Goal: Task Accomplishment & Management: Manage account settings

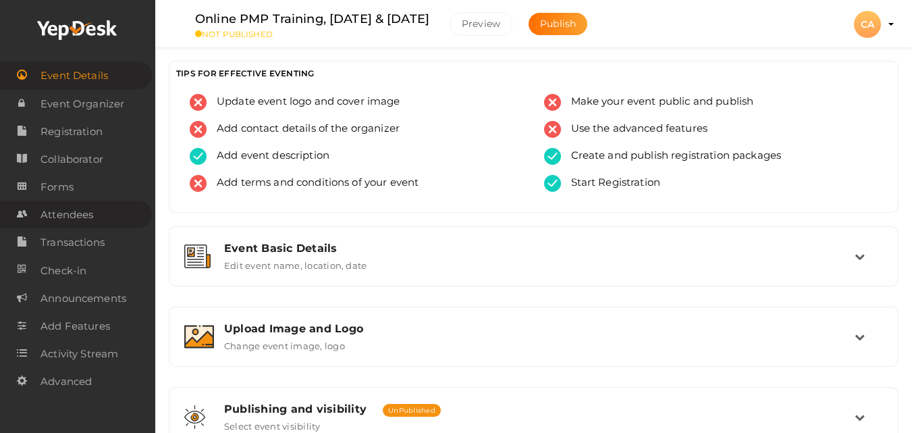
click at [67, 212] on span "Attendees" at bounding box center [66, 214] width 53 height 27
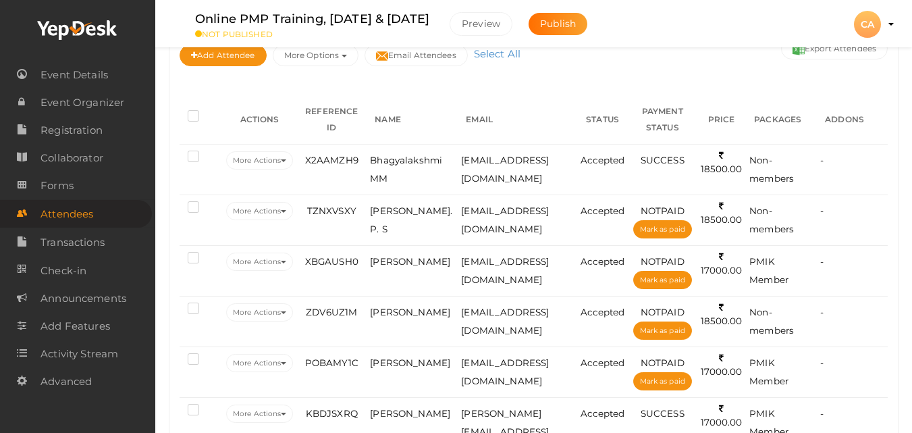
scroll to position [189, 0]
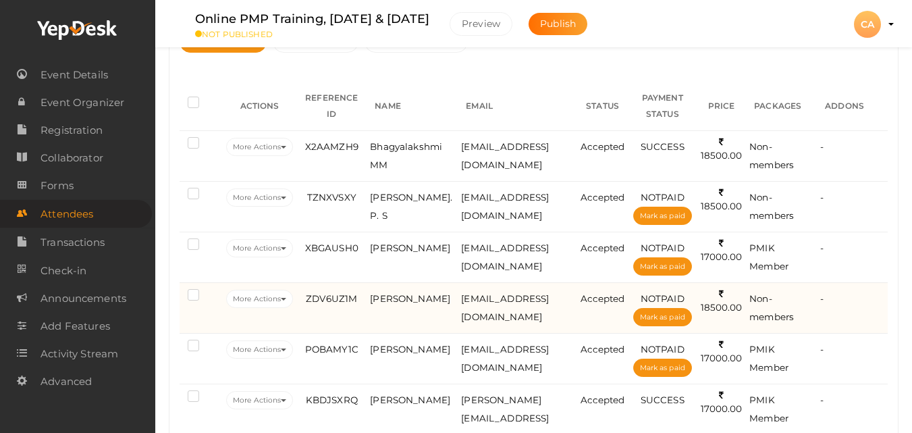
click at [504, 304] on td "[EMAIL_ADDRESS][DOMAIN_NAME]" at bounding box center [517, 307] width 119 height 51
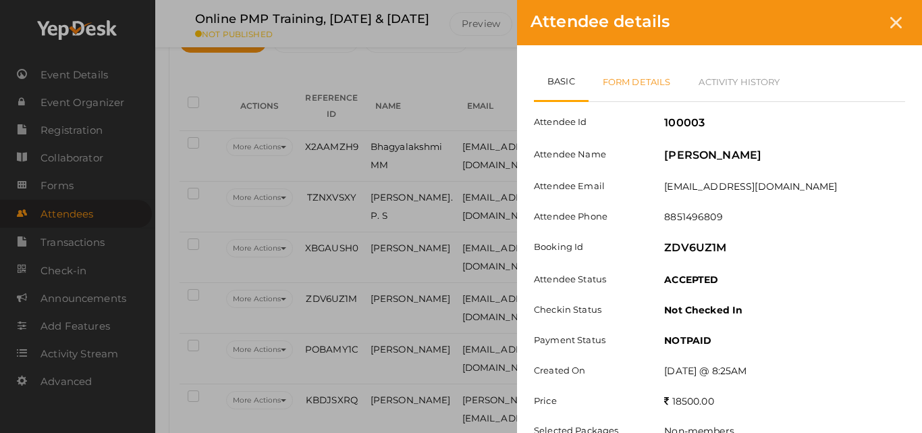
click at [628, 75] on link "Form Details" at bounding box center [637, 81] width 97 height 39
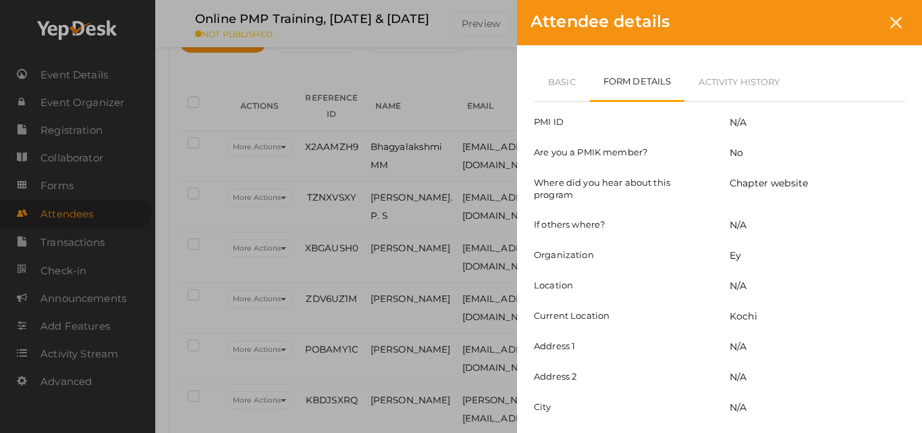
click at [921, 406] on div "Basic Form Details Activity History Attendee Id 100003 Attendee Name [PERSON_NA…" at bounding box center [719, 291] width 405 height 493
click at [711, 74] on link "Activity History" at bounding box center [738, 81] width 109 height 39
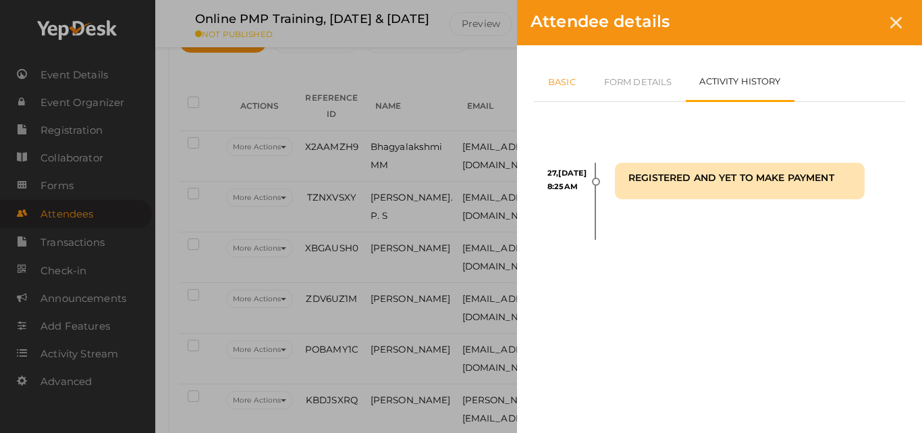
click at [554, 71] on link "Basic" at bounding box center [562, 81] width 56 height 39
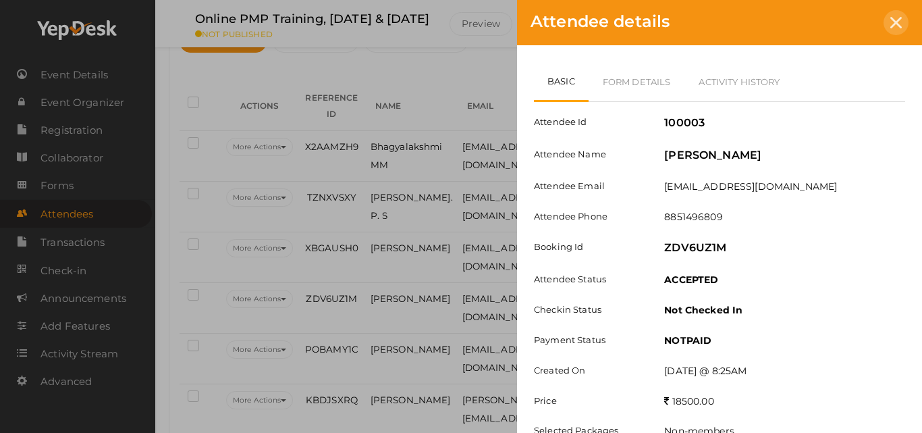
click at [905, 21] on div at bounding box center [895, 22] width 25 height 25
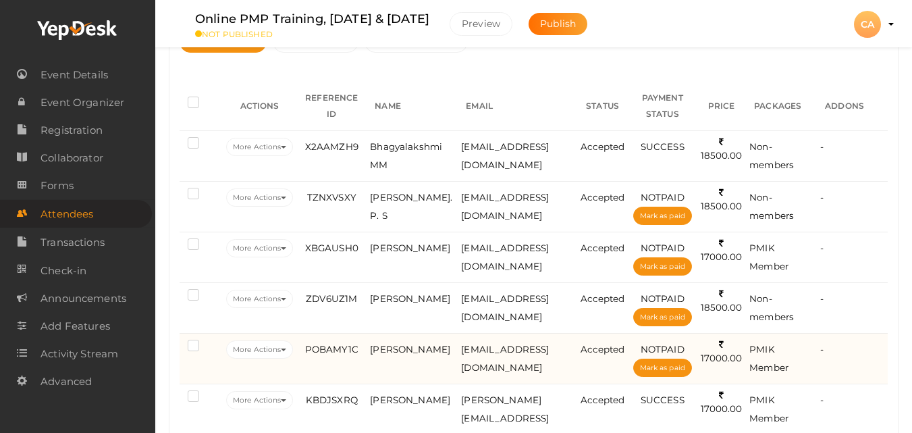
click at [553, 356] on td "[EMAIL_ADDRESS][DOMAIN_NAME]" at bounding box center [517, 358] width 119 height 51
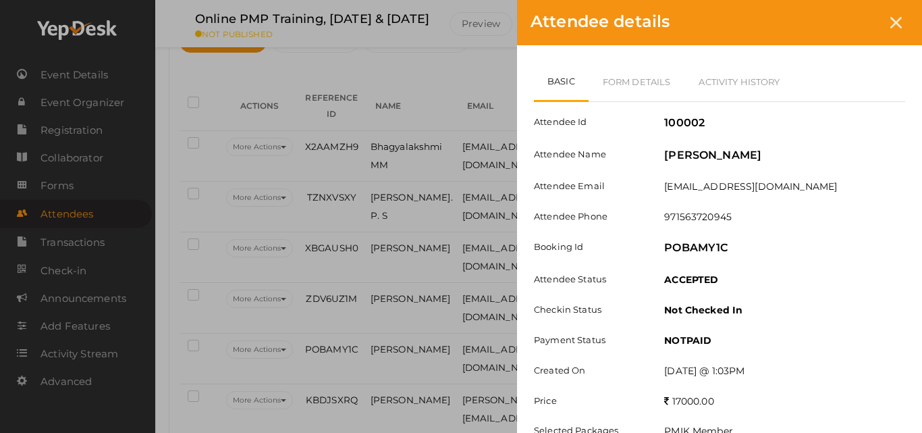
click at [702, 173] on div "Attendee Id 100002 Attendee Name [PERSON_NAME] Nadh S Attendee Email [EMAIL_ADD…" at bounding box center [719, 276] width 371 height 349
click at [894, 16] on div at bounding box center [895, 22] width 25 height 25
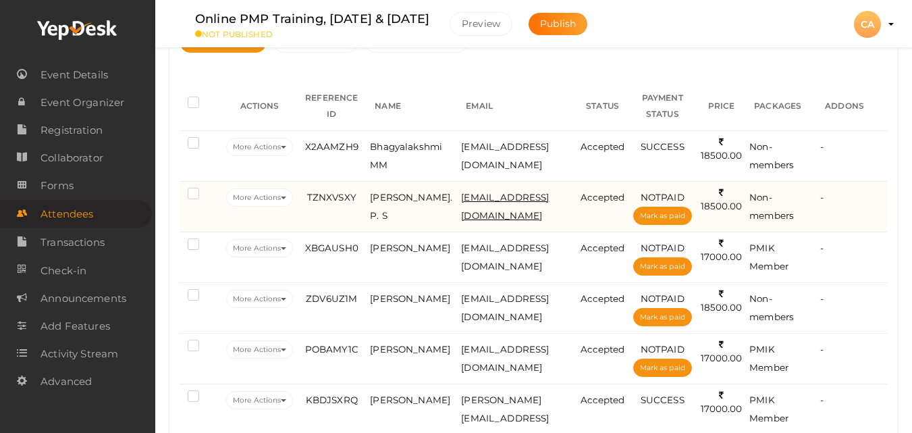
click at [516, 200] on span "[EMAIL_ADDRESS][DOMAIN_NAME]" at bounding box center [505, 206] width 88 height 29
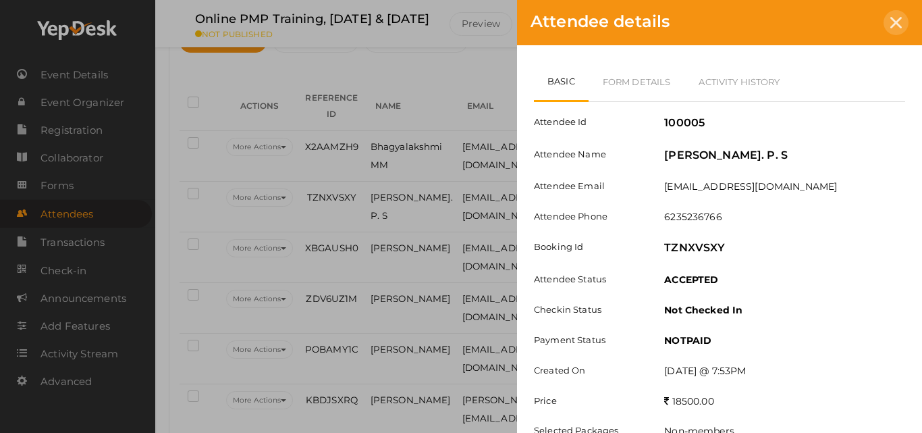
click at [897, 14] on div at bounding box center [895, 22] width 25 height 25
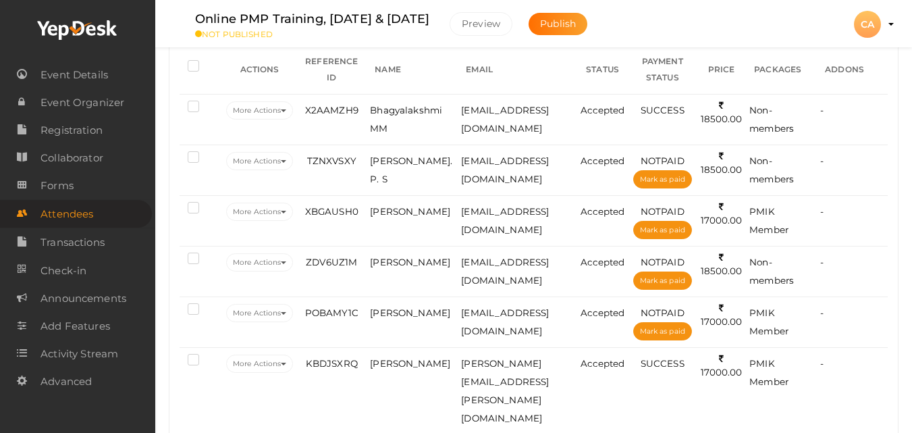
scroll to position [242, 0]
